Goal: Find contact information: Find contact information

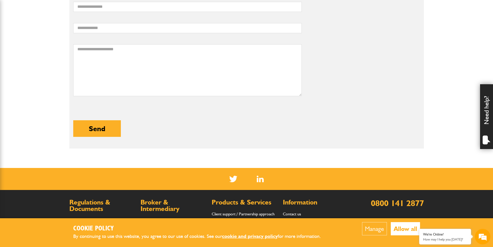
scroll to position [249, 0]
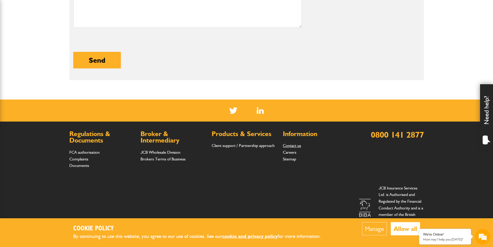
click at [291, 146] on link "Contact us" at bounding box center [292, 145] width 18 height 5
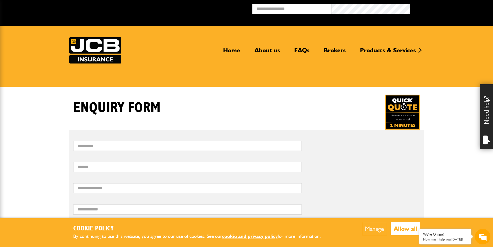
scroll to position [249, 0]
